Goal: Task Accomplishment & Management: Manage account settings

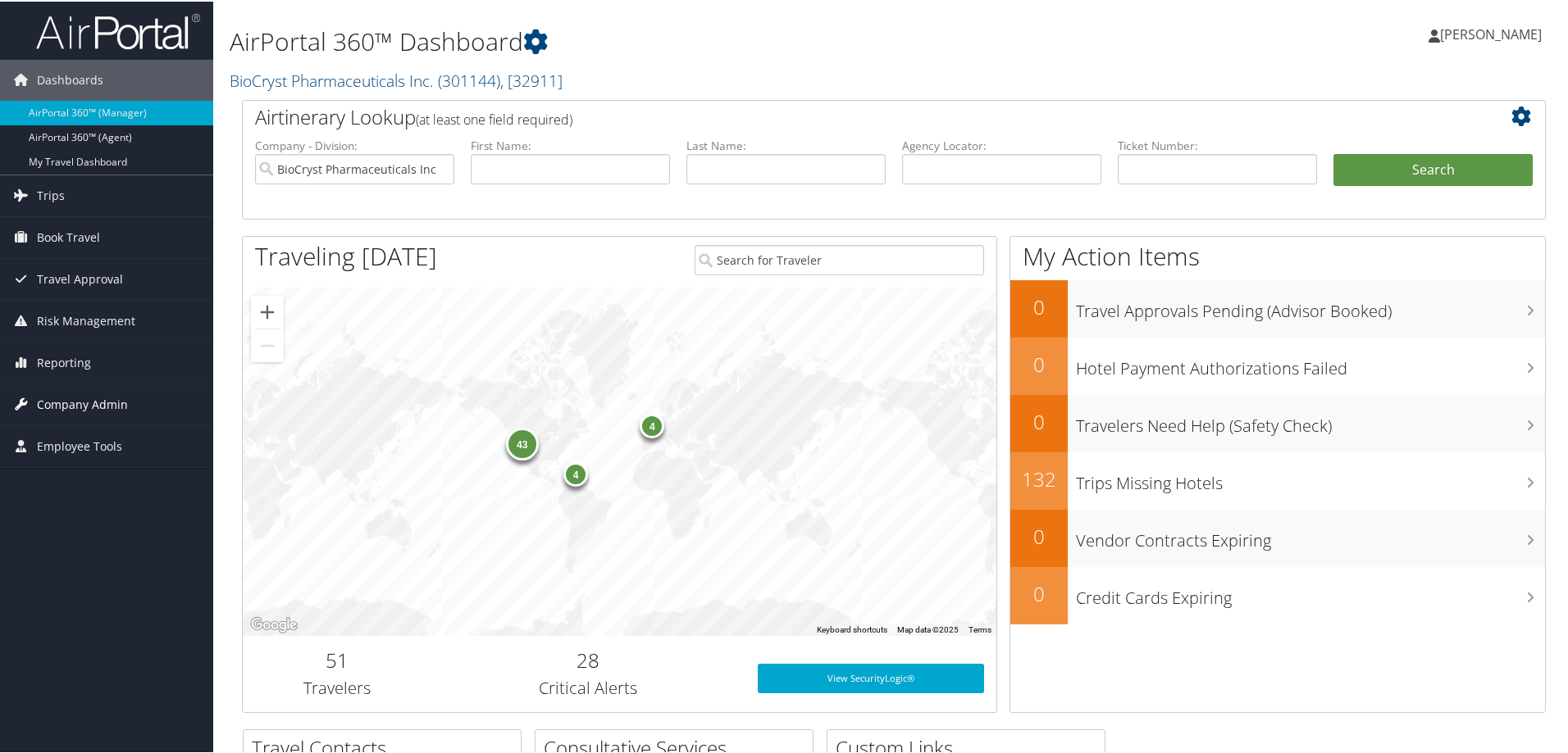
click at [71, 402] on span "Company Admin" at bounding box center [82, 403] width 91 height 41
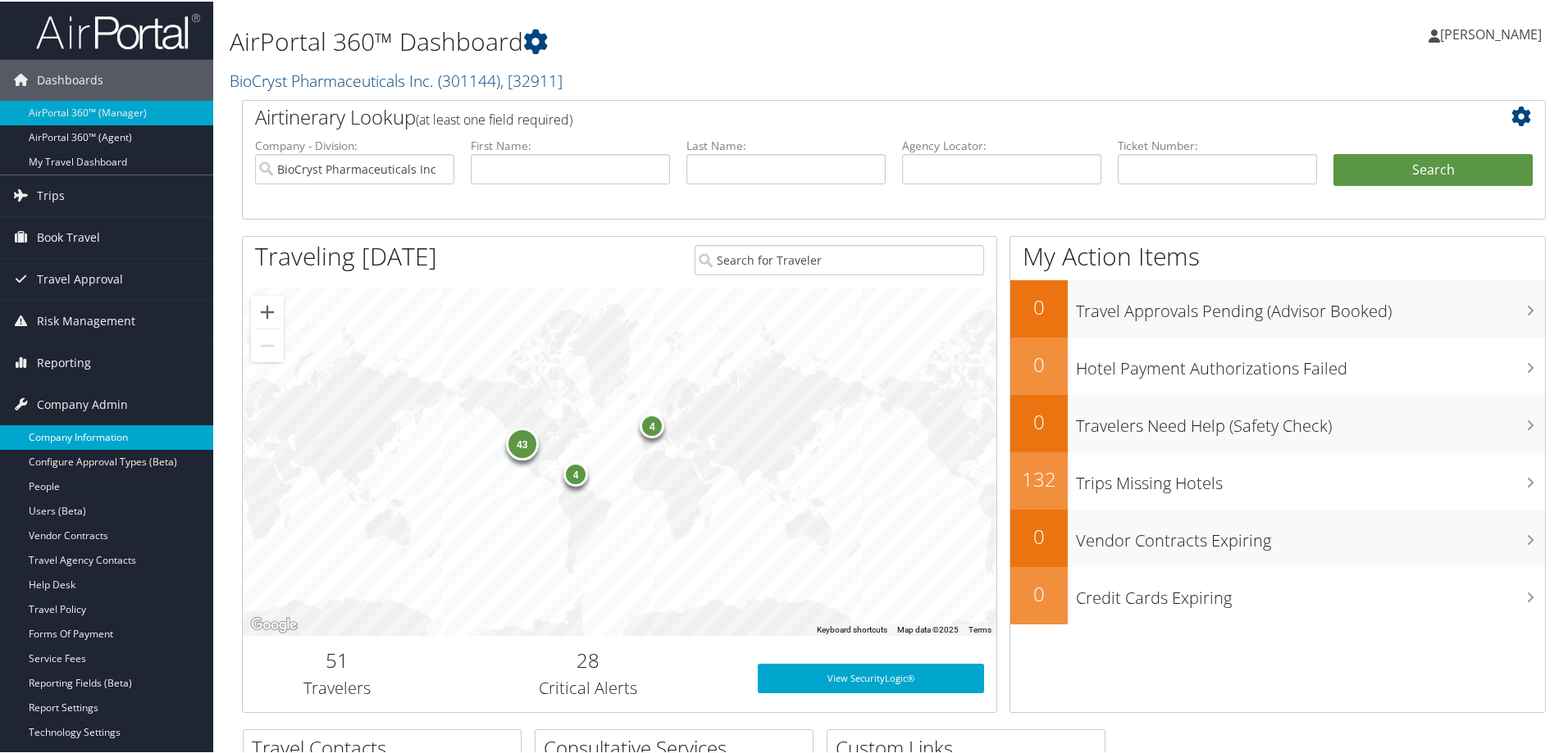
click at [70, 439] on link "Company Information" at bounding box center [107, 436] width 213 height 25
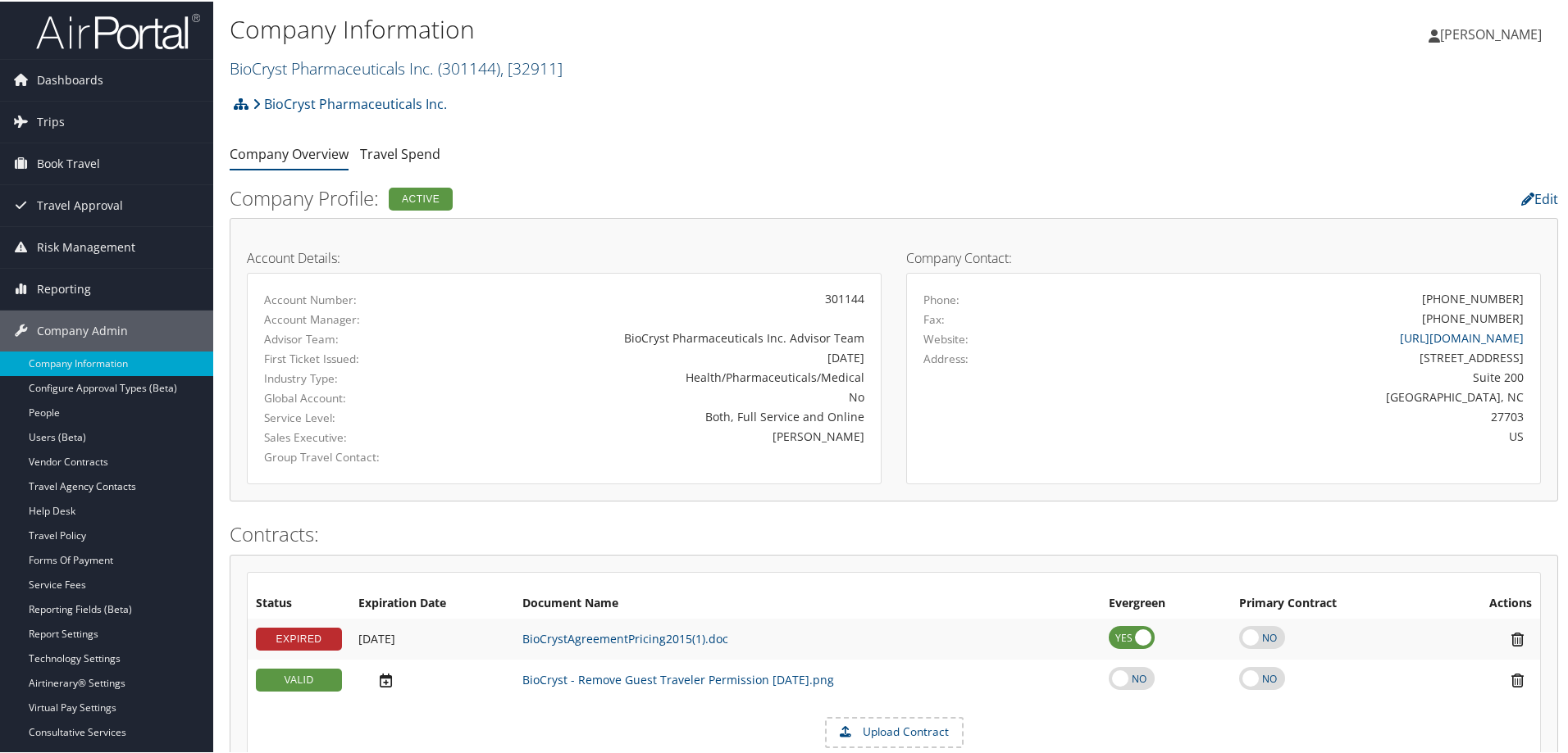
click at [336, 66] on link "BioCryst Pharmaceuticals Inc. ( 301144 ) , [ 32911 ]" at bounding box center [396, 67] width 333 height 22
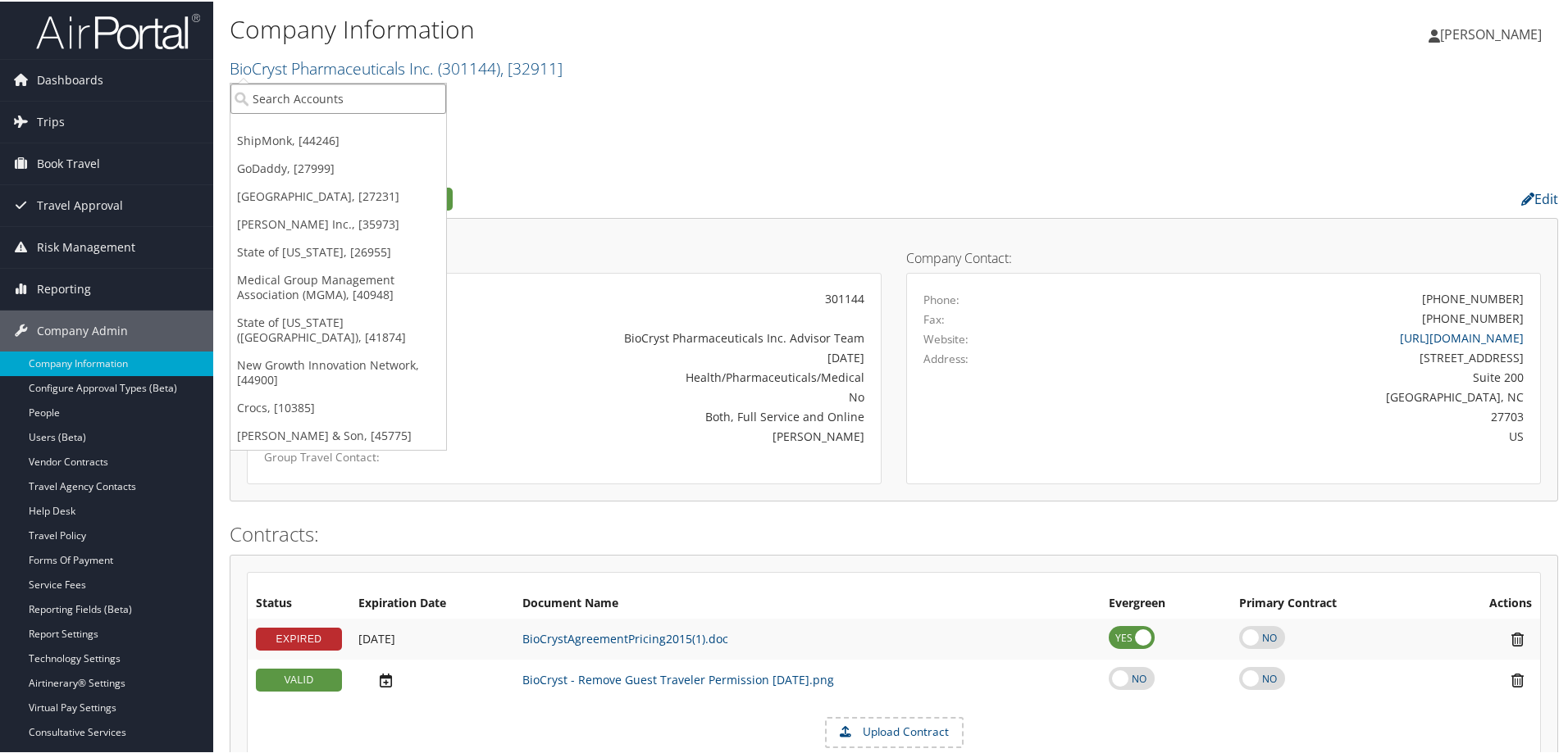
click at [284, 106] on input "search" at bounding box center [338, 97] width 215 height 30
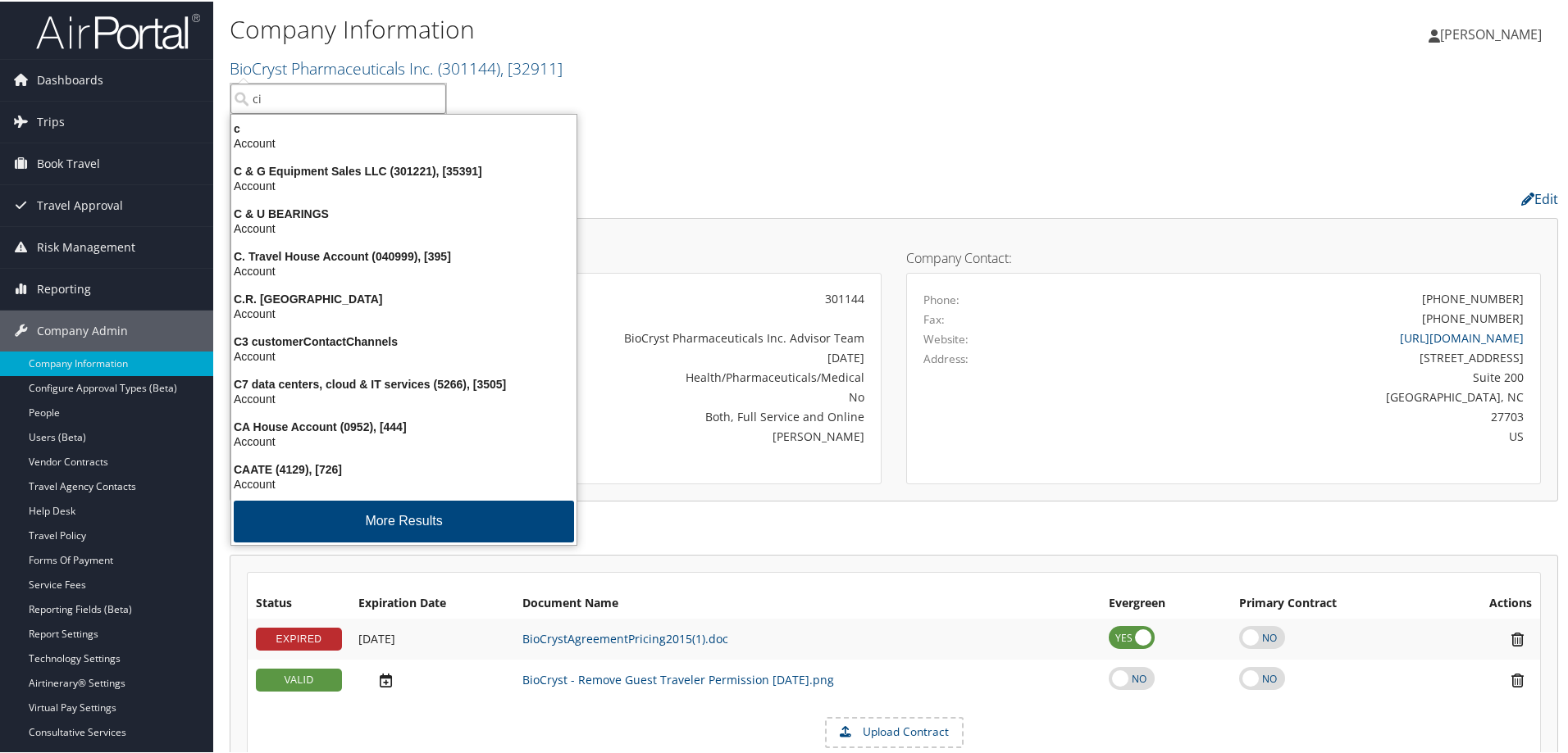
type input "civ"
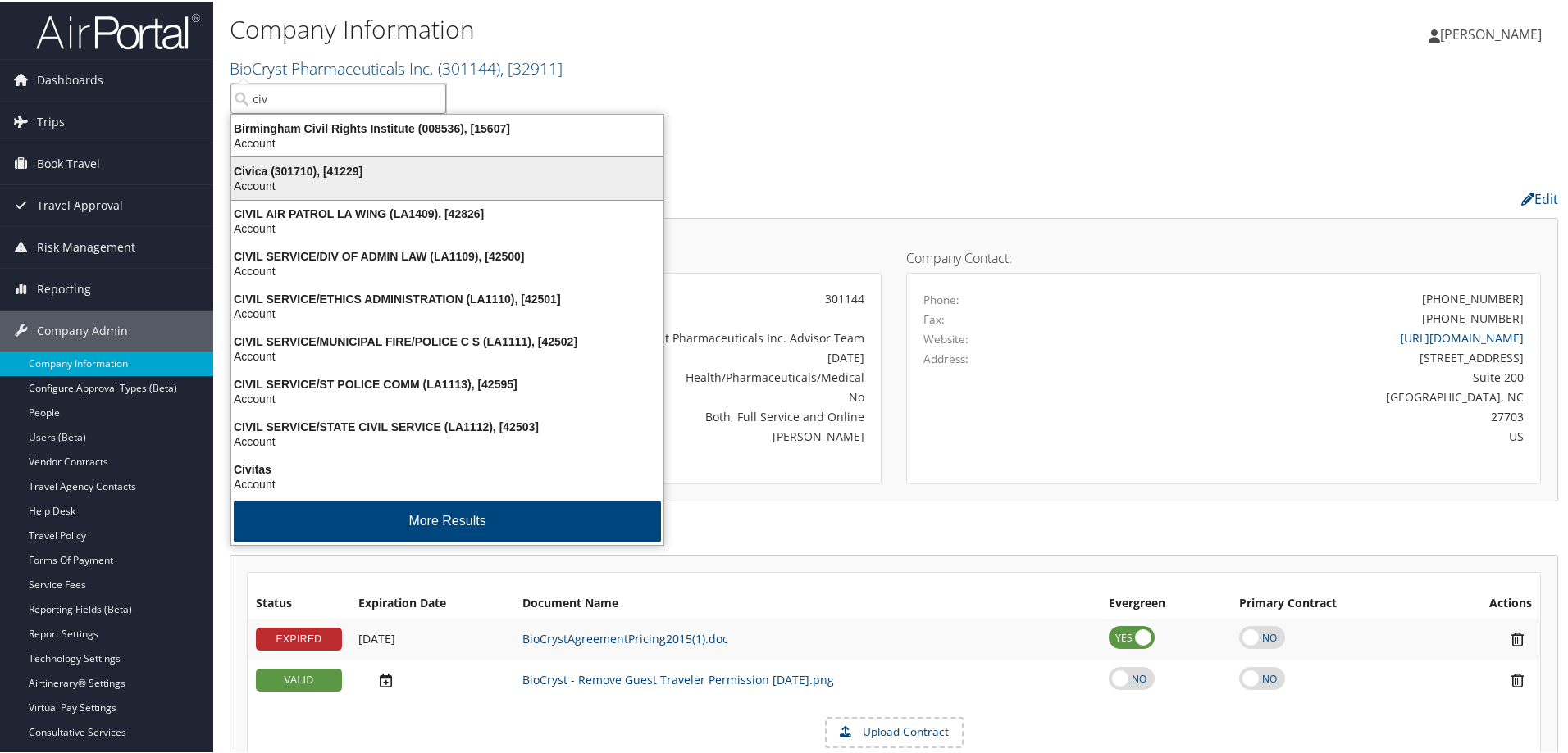
click at [465, 183] on div "Account" at bounding box center [447, 185] width 452 height 15
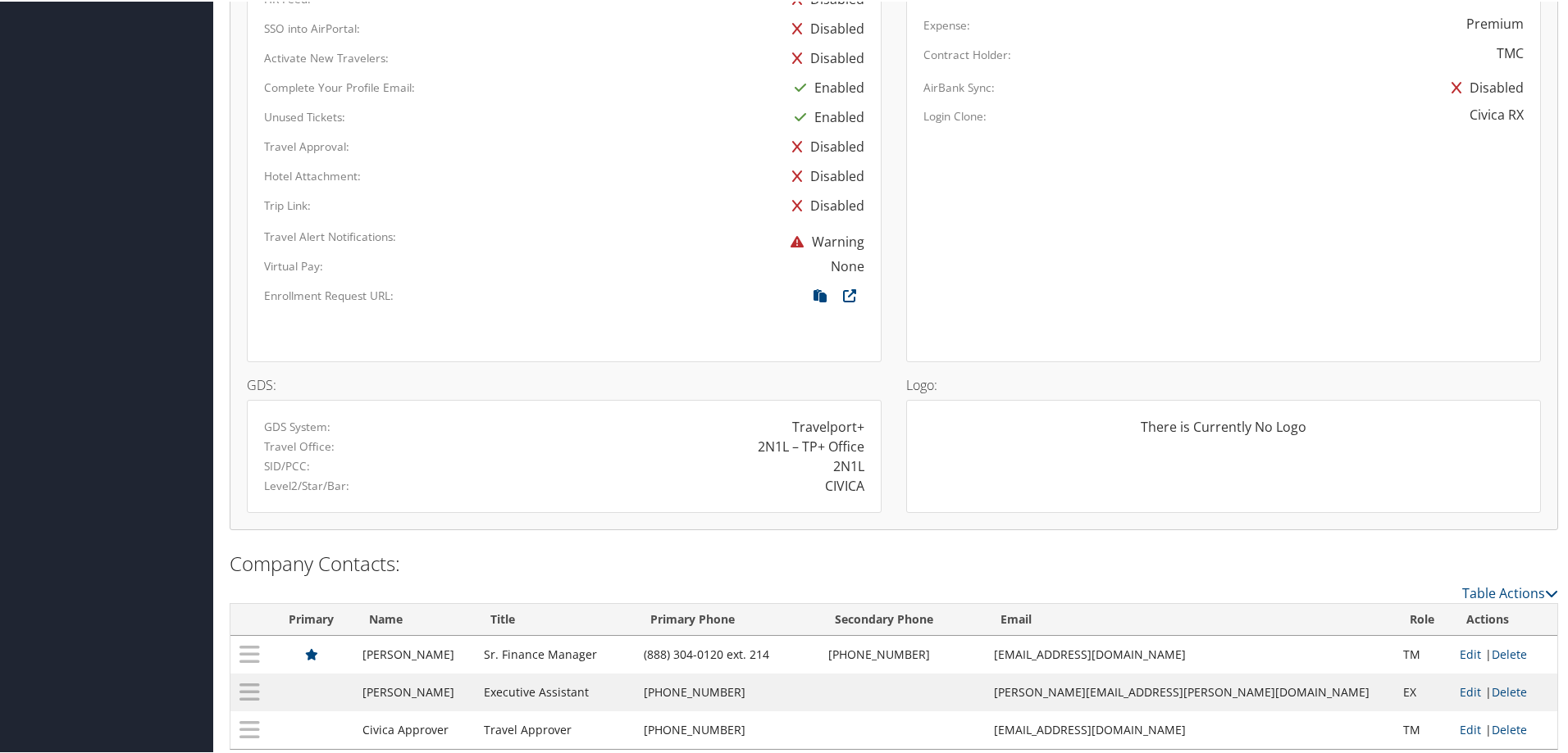
scroll to position [934, 0]
